Goal: Task Accomplishment & Management: Complete application form

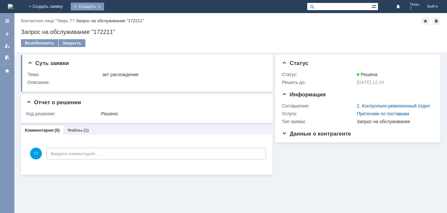
click at [104, 7] on div "Создать" at bounding box center [87, 7] width 33 height 8
click at [122, 20] on link "Заявка" at bounding box center [97, 20] width 50 height 8
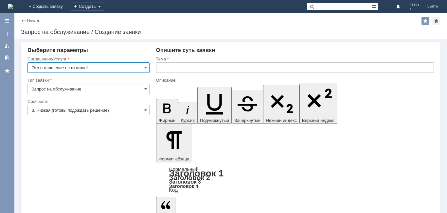
click at [160, 68] on input "text" at bounding box center [295, 68] width 278 height 10
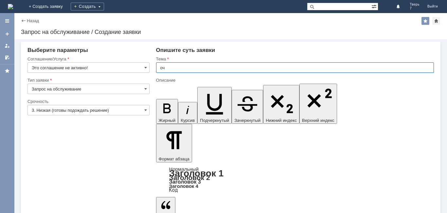
type input "оч"
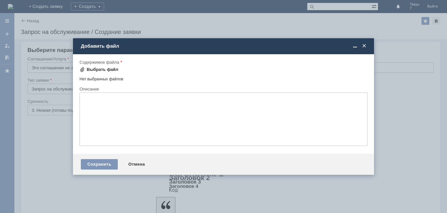
click at [100, 68] on div "Выбрать файл" at bounding box center [103, 69] width 32 height 5
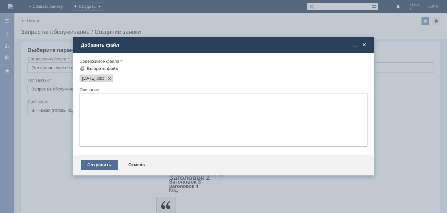
click at [99, 166] on div "Сохранить" at bounding box center [99, 165] width 37 height 10
